Goal: Task Accomplishment & Management: Complete application form

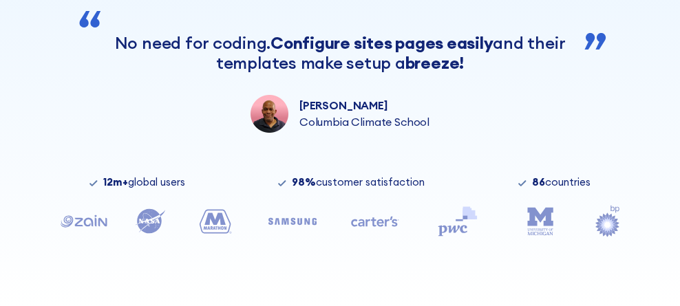
scroll to position [517, 0]
